Goal: Task Accomplishment & Management: Use online tool/utility

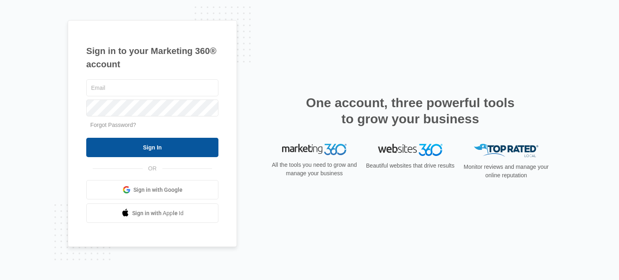
type input "[PERSON_NAME][EMAIL_ADDRESS][PERSON_NAME][DOMAIN_NAME]"
click at [130, 140] on input "Sign In" at bounding box center [152, 147] width 132 height 19
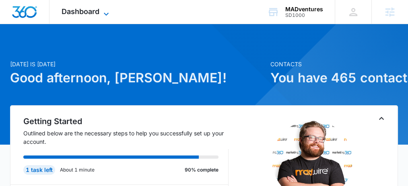
click at [91, 14] on span "Dashboard" at bounding box center [81, 11] width 38 height 8
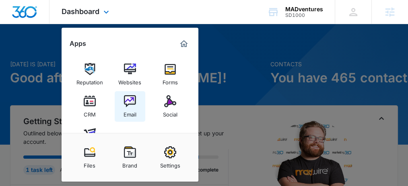
scroll to position [71, 0]
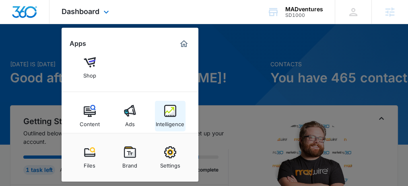
click at [176, 116] on img at bounding box center [170, 111] width 12 height 12
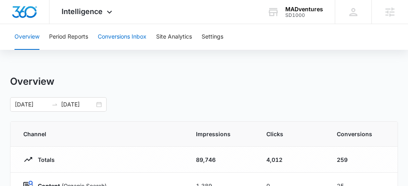
click at [119, 36] on button "Conversions Inbox" at bounding box center [122, 37] width 49 height 26
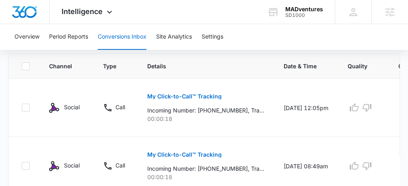
scroll to position [215, 0]
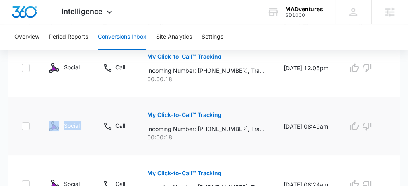
drag, startPoint x: 44, startPoint y: 127, endPoint x: 92, endPoint y: 121, distance: 48.3
click at [92, 121] on tr "Social Call My Click-to-Call™ Tracking Incoming Number: [PHONE_NUMBER], Trackin…" at bounding box center [230, 126] width 445 height 58
click at [69, 39] on button "Period Reports" at bounding box center [68, 37] width 39 height 26
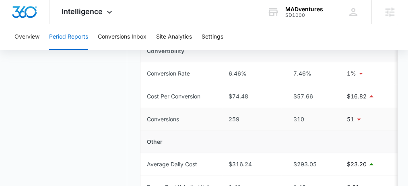
scroll to position [358, 0]
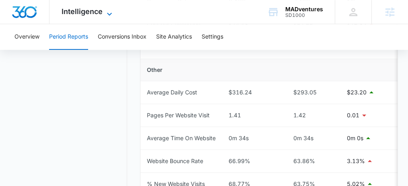
click at [91, 11] on span "Intelligence" at bounding box center [82, 11] width 41 height 8
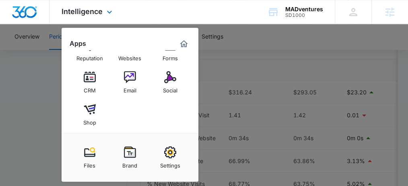
scroll to position [0, 0]
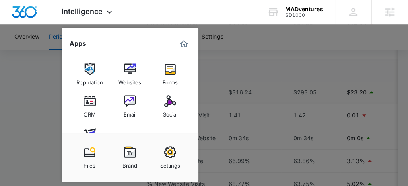
click at [165, 103] on img at bounding box center [170, 101] width 12 height 12
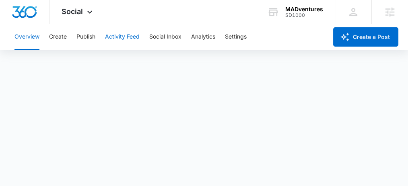
click at [120, 37] on button "Activity Feed" at bounding box center [122, 37] width 35 height 26
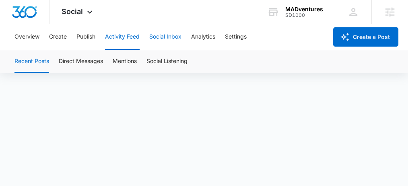
click at [158, 39] on button "Social Inbox" at bounding box center [165, 37] width 32 height 26
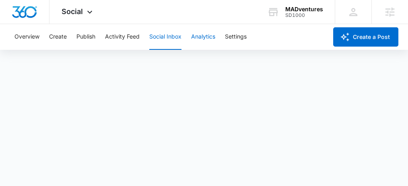
click at [202, 39] on button "Analytics" at bounding box center [203, 37] width 24 height 26
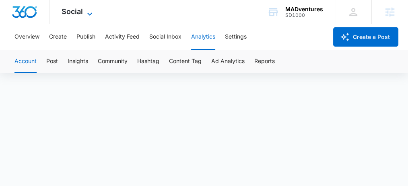
click at [93, 14] on icon at bounding box center [90, 14] width 10 height 10
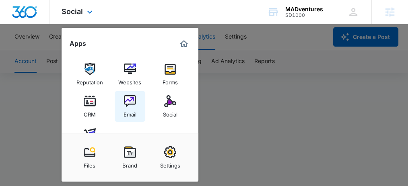
scroll to position [71, 0]
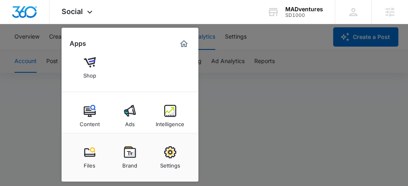
click at [237, 109] on div at bounding box center [204, 93] width 408 height 186
